Goal: Information Seeking & Learning: Learn about a topic

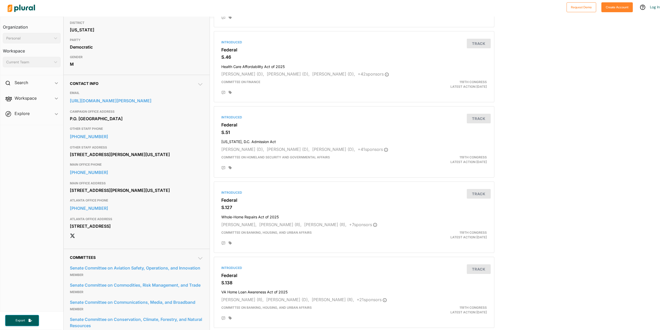
scroll to position [130, 0]
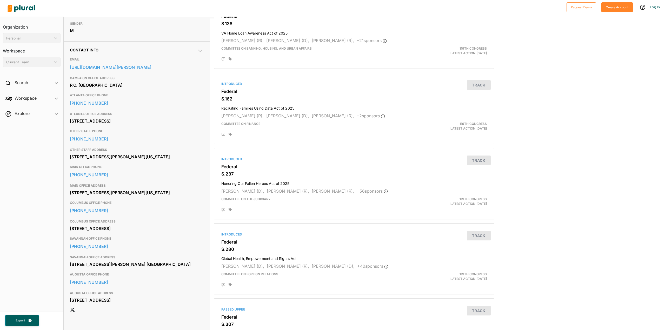
scroll to position [130, 0]
